Goal: Information Seeking & Learning: Learn about a topic

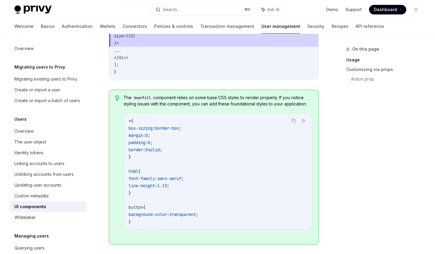
scroll to position [606, 0]
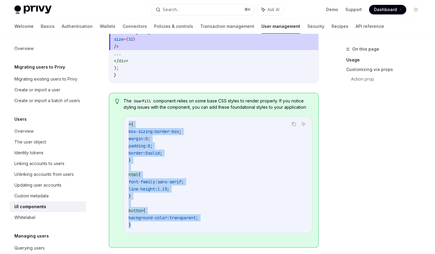
drag, startPoint x: 134, startPoint y: 225, endPoint x: 128, endPoint y: 127, distance: 98.2
click at [129, 127] on code "* { box-sizing : border-box ; margin : 0 ; padding : 0 ; border : 0 solid ; } h…" at bounding box center [218, 175] width 179 height 108
copy code "* { box-sizing : border-box ; margin : 0 ; padding : 0 ; border : 0 solid ; } h…"
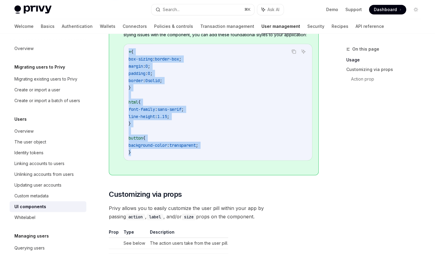
scroll to position [640, 0]
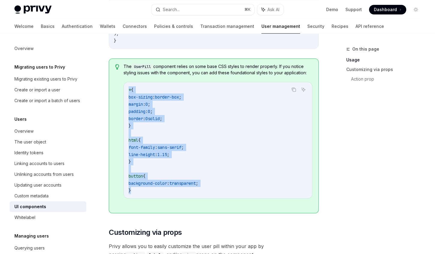
copy code "* { box-sizing : border-box ; margin : 0 ; padding : 0 ; border : 0 solid ; } h…"
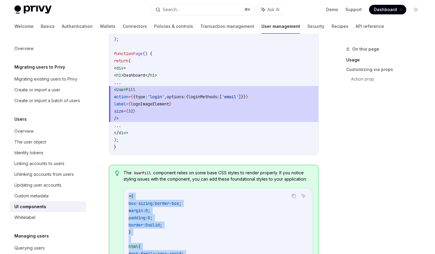
scroll to position [502, 0]
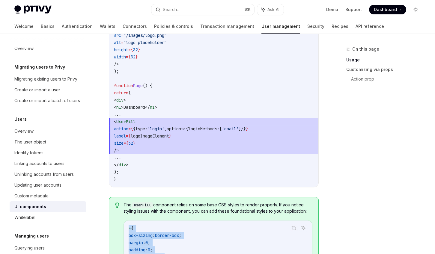
click at [21, 12] on img at bounding box center [32, 9] width 37 height 8
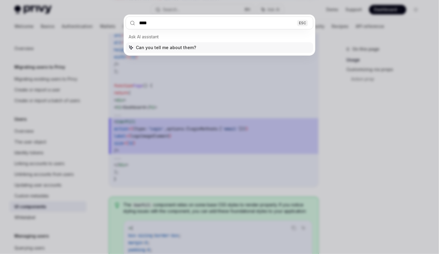
type input "*****"
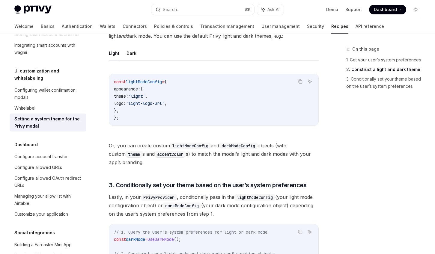
scroll to position [298, 0]
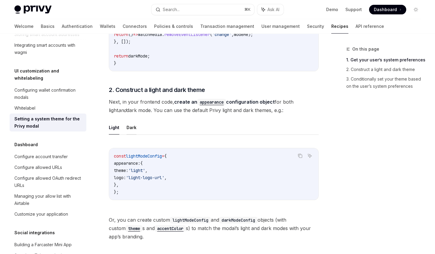
click at [133, 127] on button "Dark" at bounding box center [132, 128] width 10 height 14
click at [117, 127] on button "Light" at bounding box center [114, 128] width 10 height 14
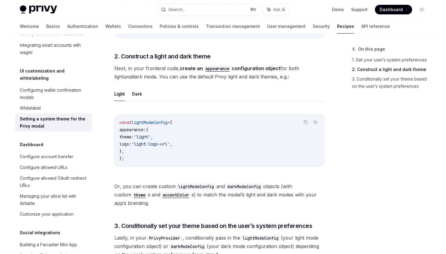
scroll to position [314, 0]
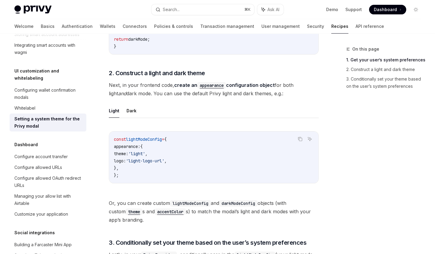
type textarea "*"
